Goal: Navigation & Orientation: Find specific page/section

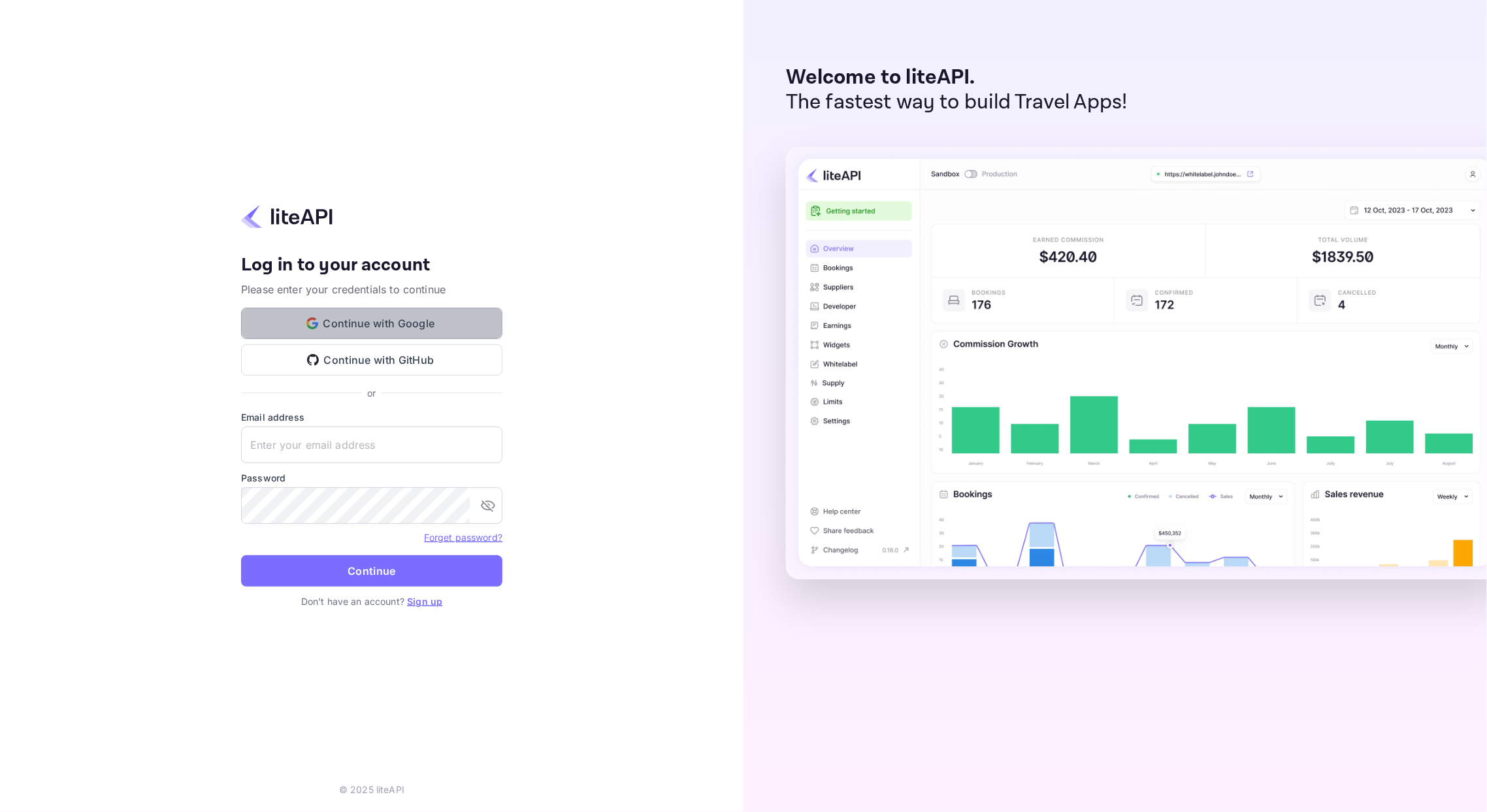
click at [418, 319] on button "Continue with Google" at bounding box center [372, 324] width 262 height 32
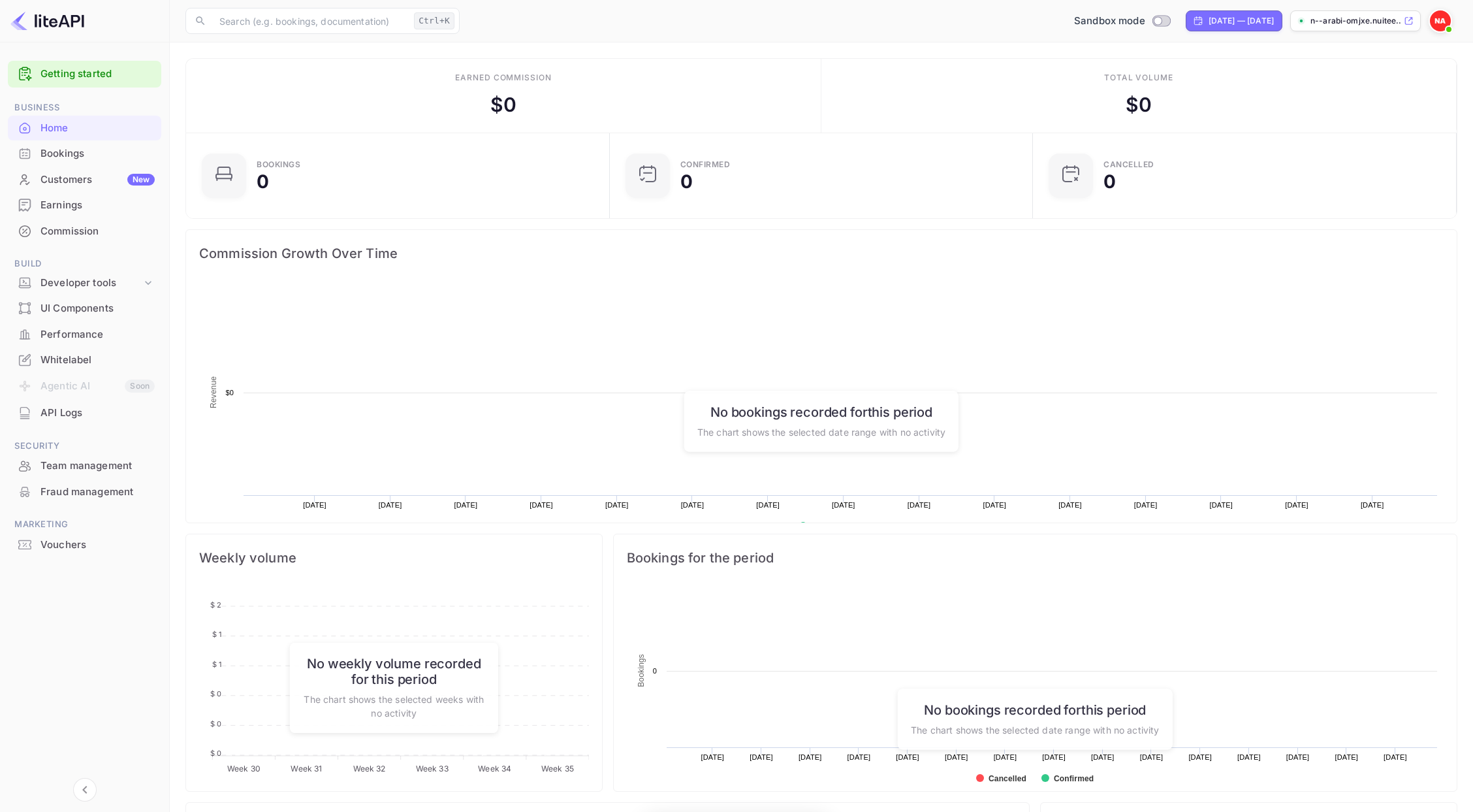
scroll to position [198, 403]
click at [67, 410] on div "API Logs" at bounding box center [97, 413] width 114 height 15
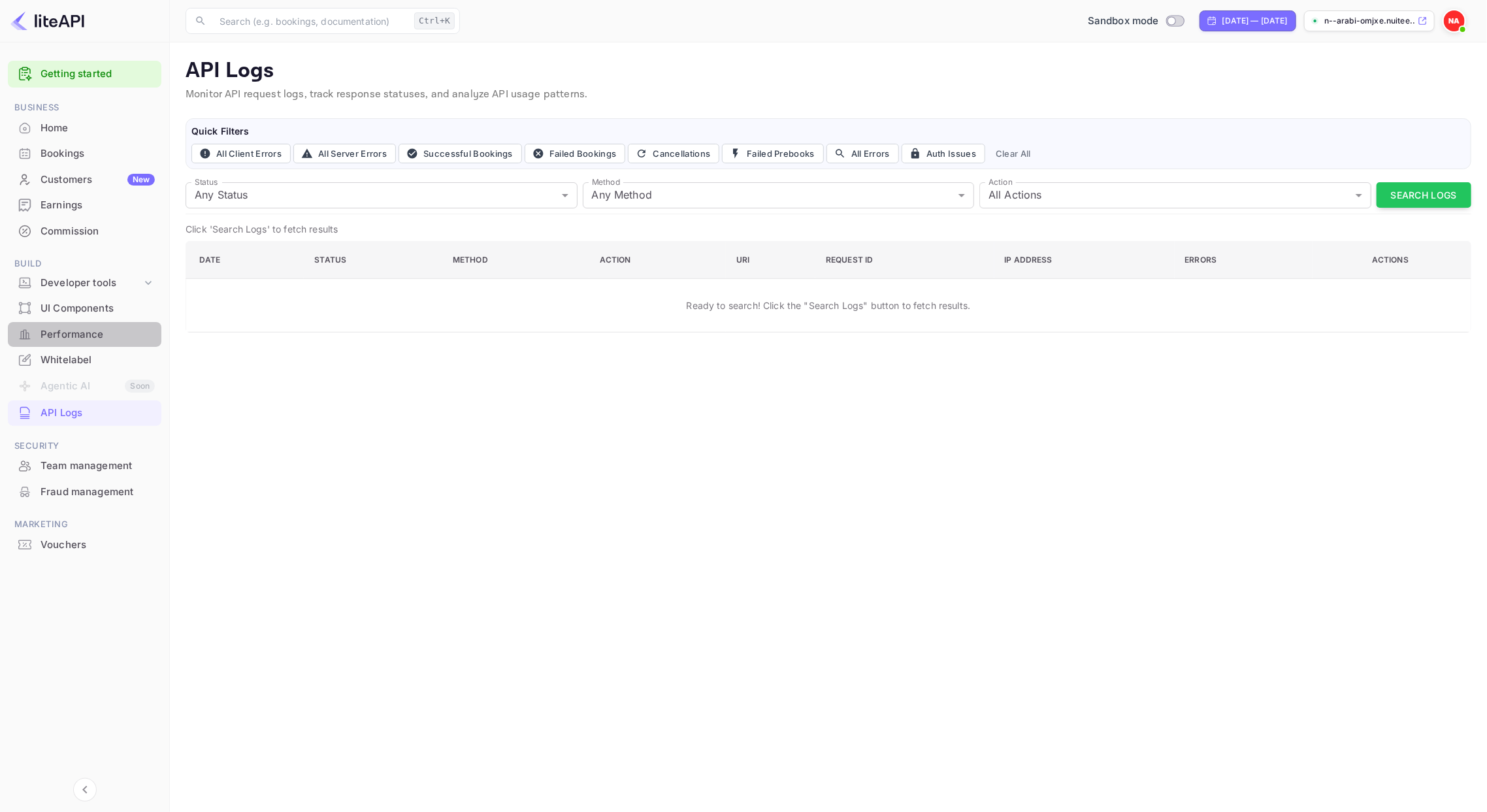
click at [72, 332] on div "Performance" at bounding box center [97, 334] width 114 height 15
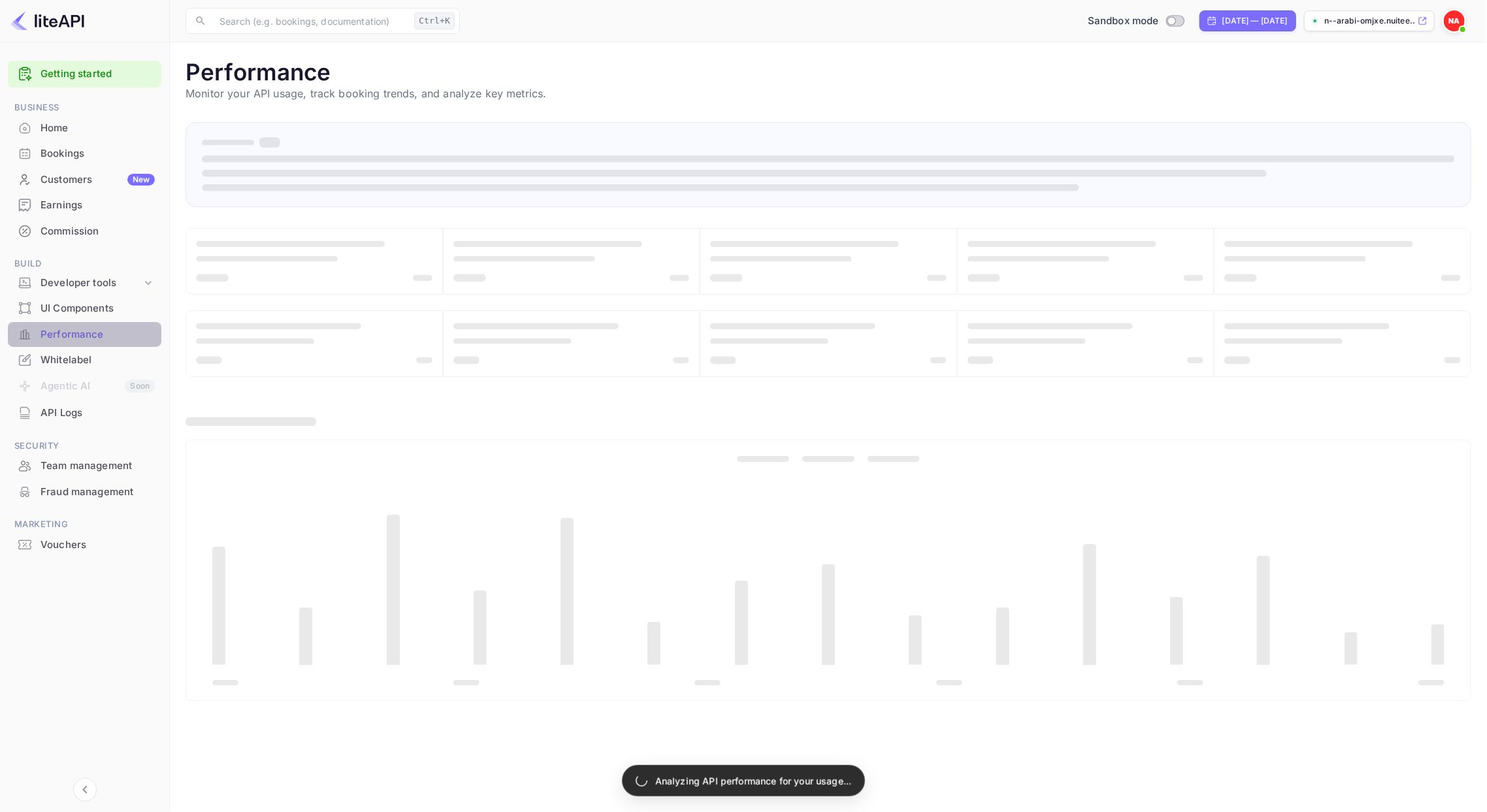
click at [72, 332] on div "Performance" at bounding box center [97, 334] width 114 height 15
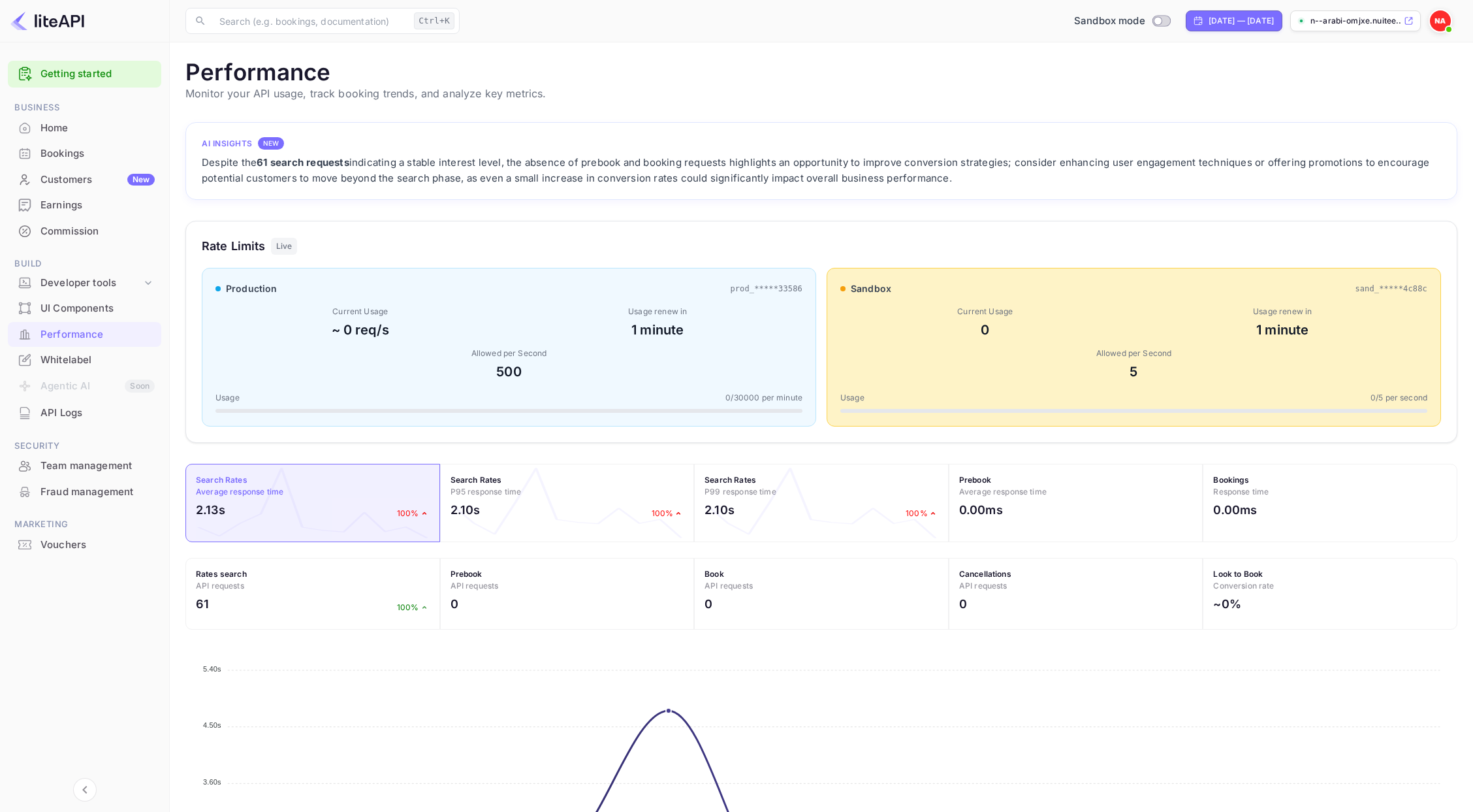
click at [72, 422] on div "API Logs" at bounding box center [84, 413] width 154 height 25
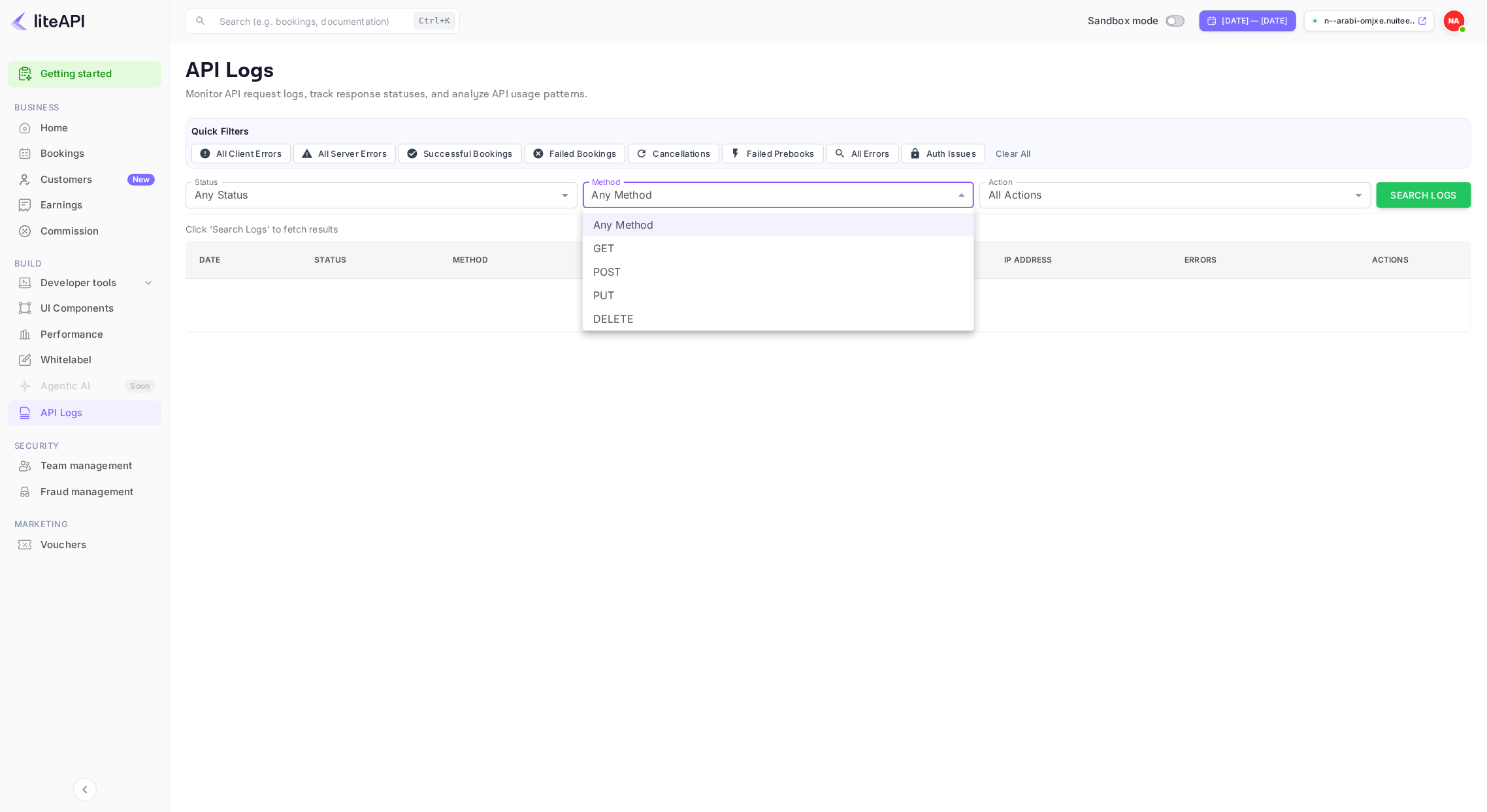
click at [630, 200] on body "Getting started Business Home Bookings Customers New Earnings Commission Build …" at bounding box center [743, 406] width 1487 height 812
click at [533, 196] on div at bounding box center [743, 406] width 1487 height 812
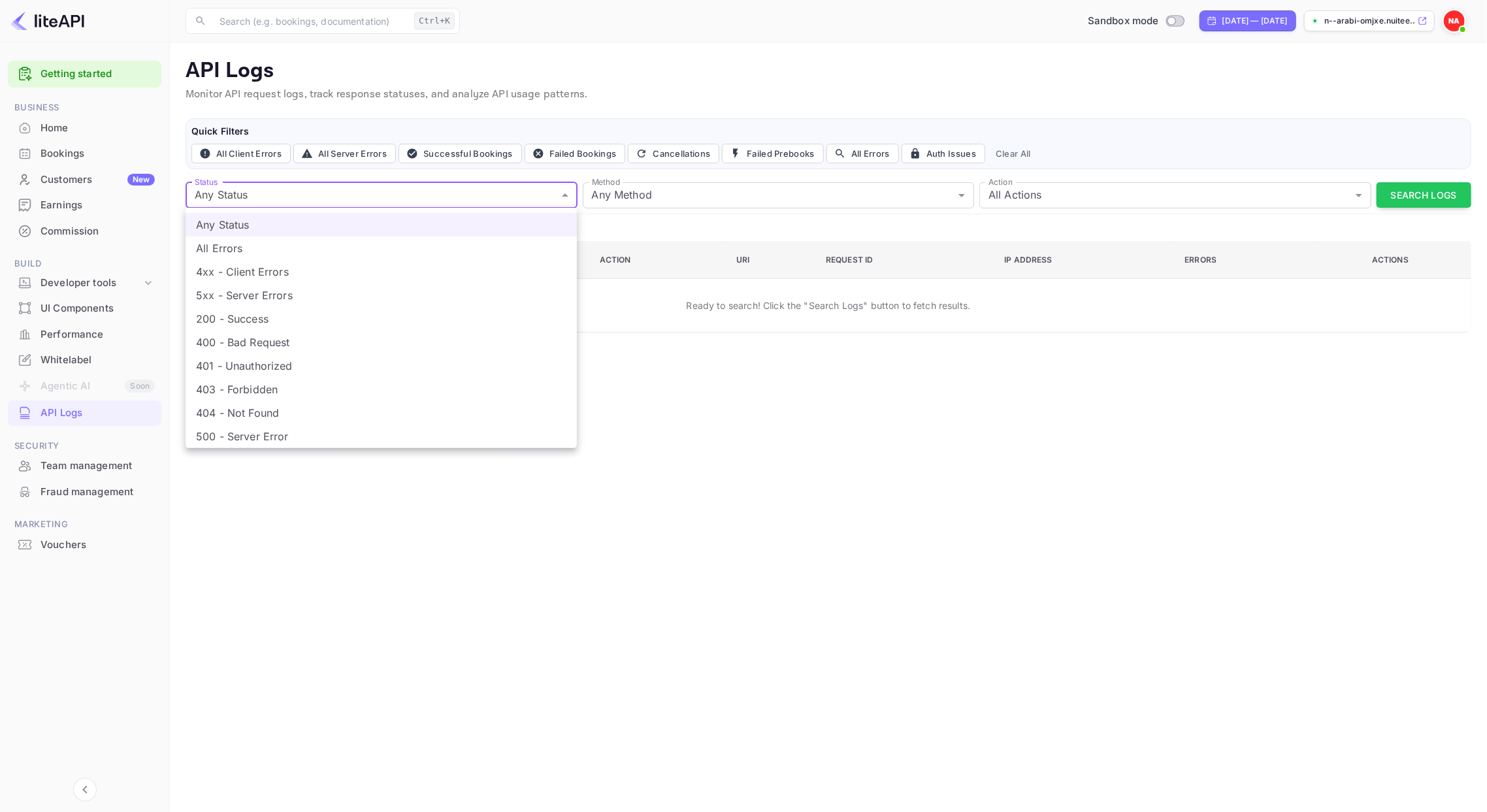
click at [533, 196] on body "Getting started Business Home Bookings Customers New Earnings Commission Build …" at bounding box center [743, 406] width 1487 height 812
click at [1044, 109] on div at bounding box center [743, 406] width 1487 height 812
